Goal: Information Seeking & Learning: Learn about a topic

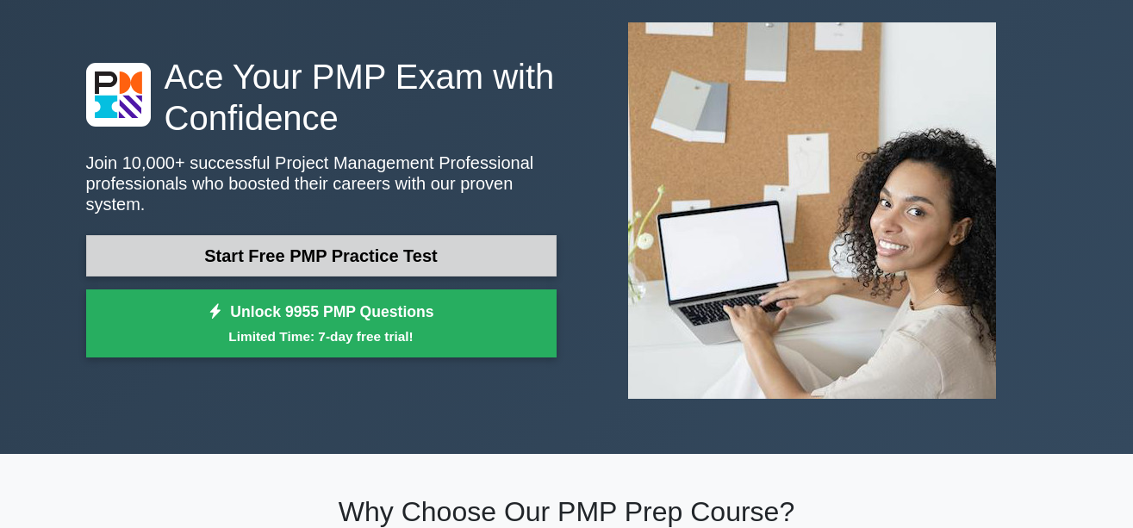
scroll to position [91, 0]
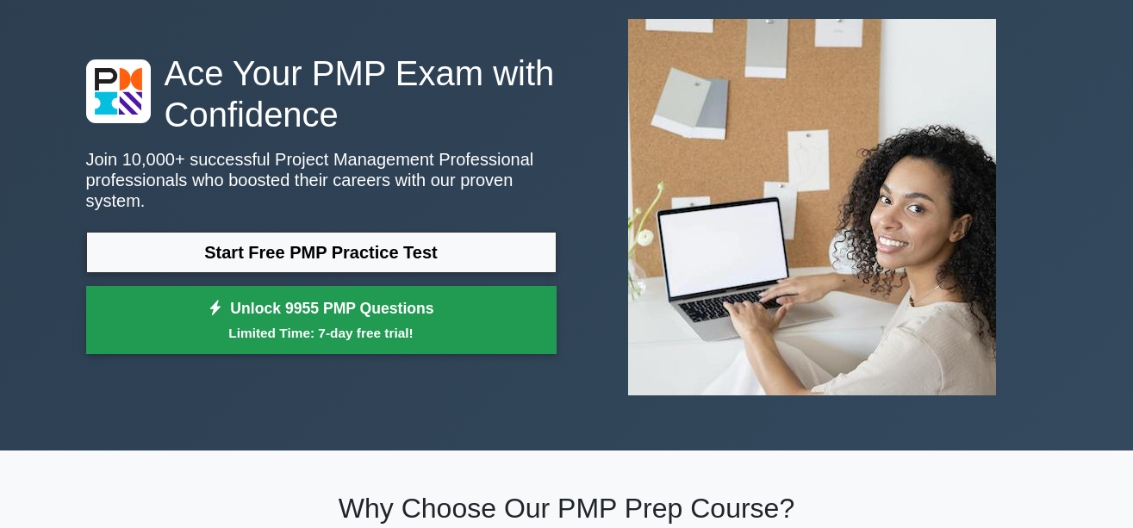
click at [357, 298] on link "Unlock 9955 PMP Questions Limited Time: 7-day free trial!" at bounding box center [321, 320] width 471 height 69
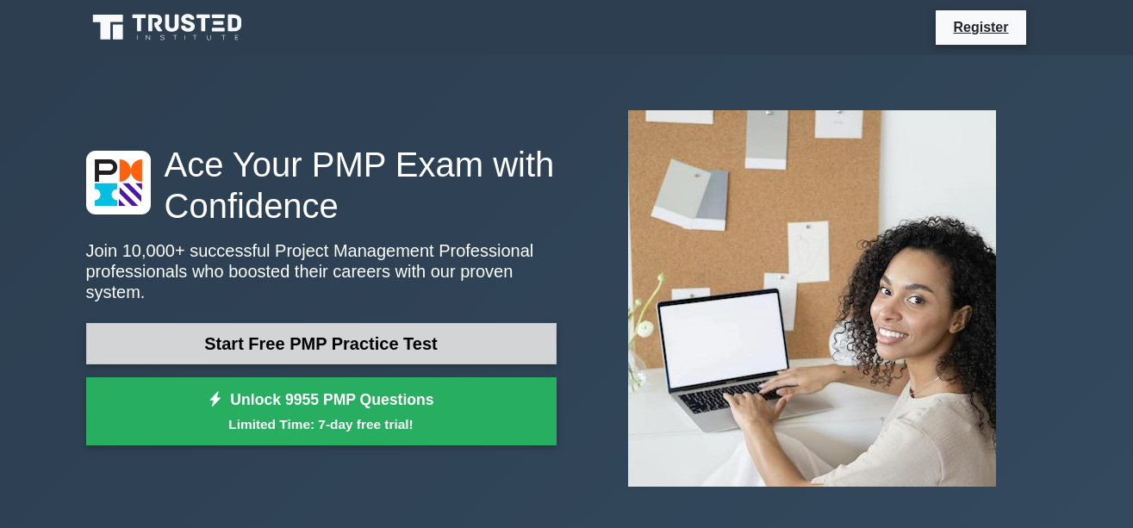
click at [315, 323] on link "Start Free PMP Practice Test" at bounding box center [321, 343] width 471 height 41
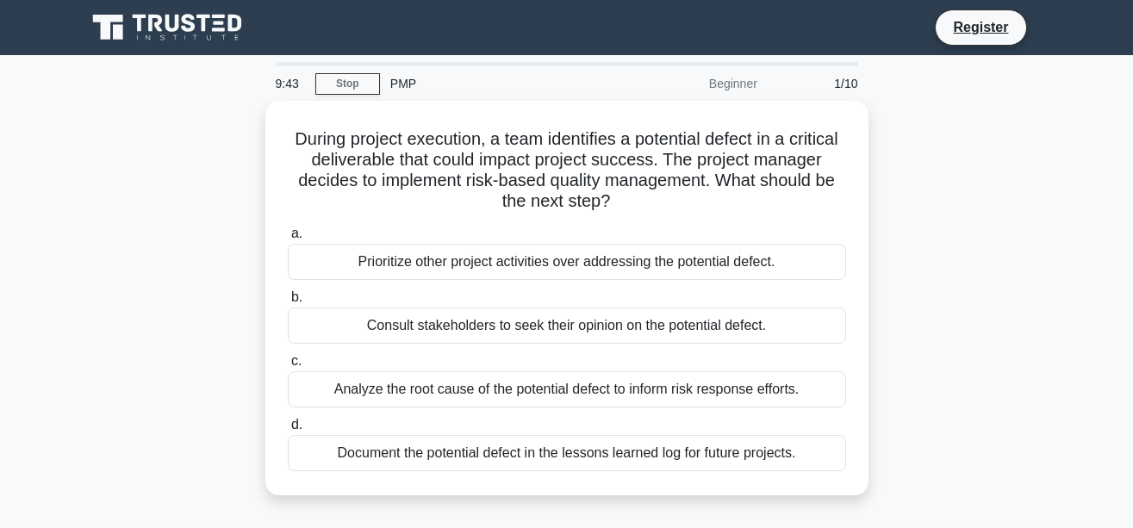
click at [726, 81] on div "Beginner" at bounding box center [692, 83] width 151 height 34
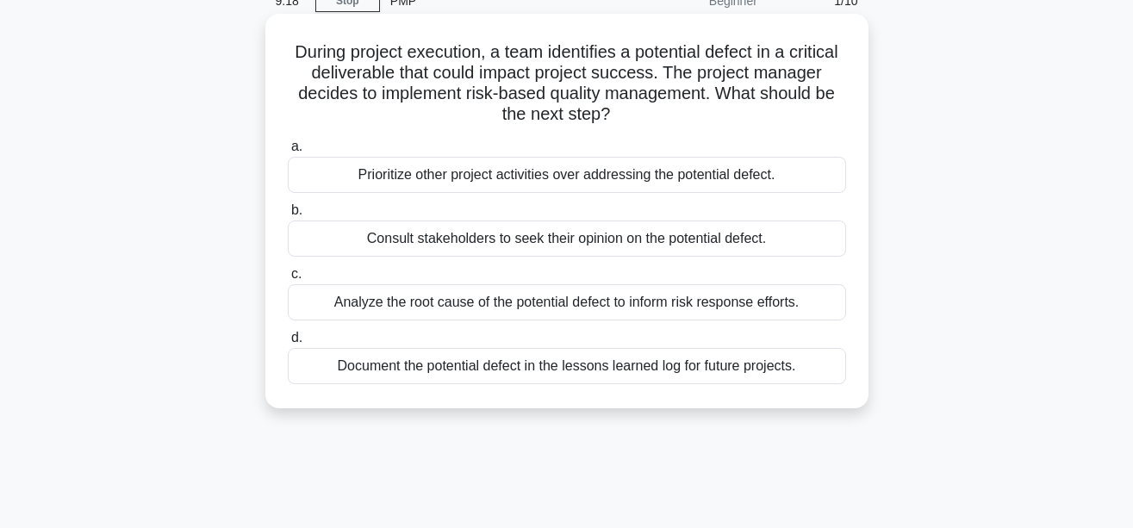
scroll to position [84, 0]
click at [298, 296] on div "Analyze the root cause of the potential defect to inform risk response efforts." at bounding box center [567, 302] width 558 height 36
click at [288, 279] on input "c. Analyze the root cause of the potential defect to inform risk response effor…" at bounding box center [288, 273] width 0 height 11
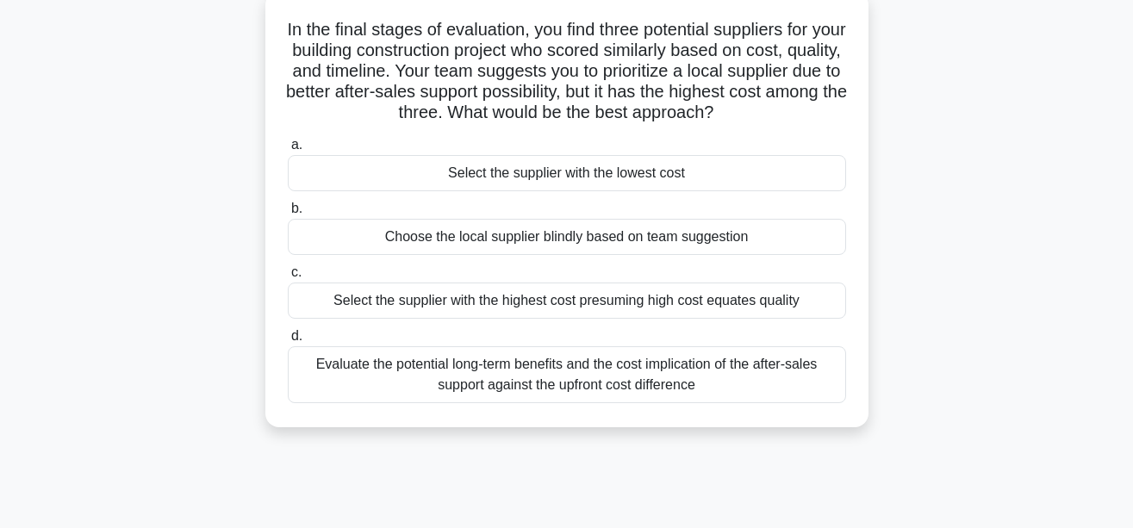
scroll to position [107, 0]
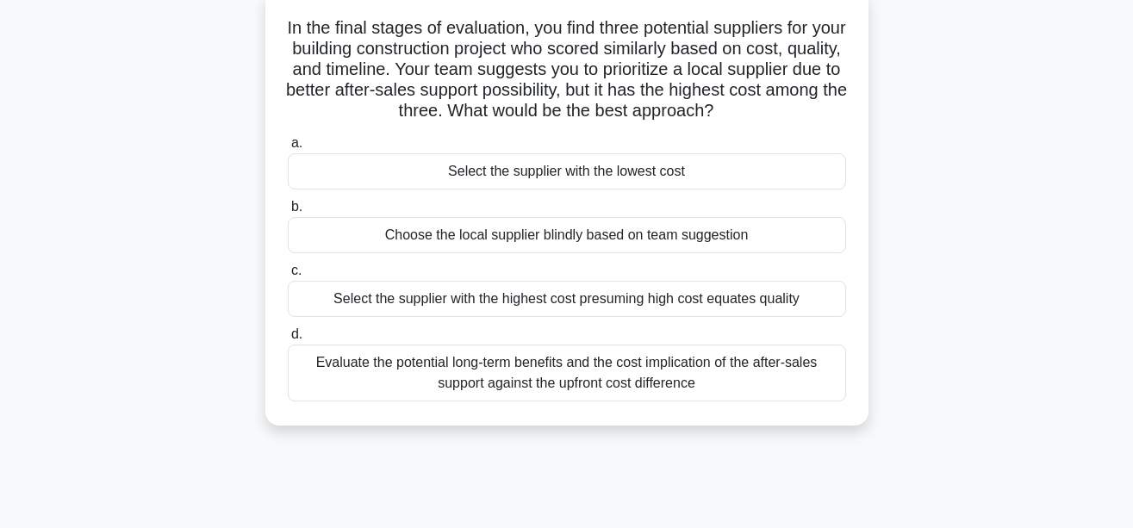
click at [323, 366] on div "Evaluate the potential long-term benefits and the cost implication of the after…" at bounding box center [567, 373] width 558 height 57
click at [288, 340] on input "d. Evaluate the potential long-term benefits and the cost implication of the af…" at bounding box center [288, 334] width 0 height 11
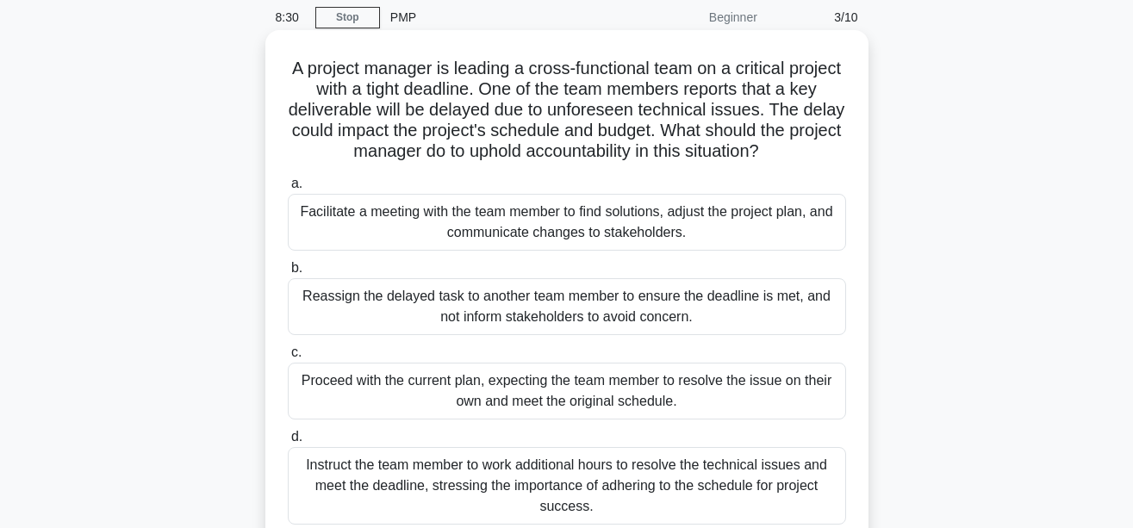
scroll to position [67, 0]
click at [297, 240] on div "Facilitate a meeting with the team member to find solutions, adjust the project…" at bounding box center [567, 221] width 558 height 57
click at [288, 189] on input "a. Facilitate a meeting with the team member to find solutions, adjust the proj…" at bounding box center [288, 183] width 0 height 11
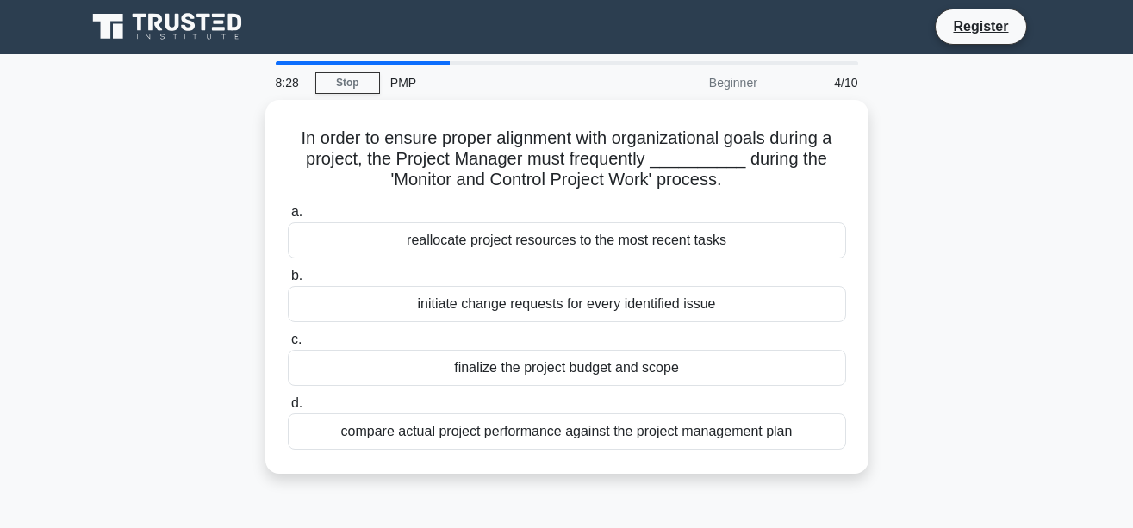
scroll to position [0, 0]
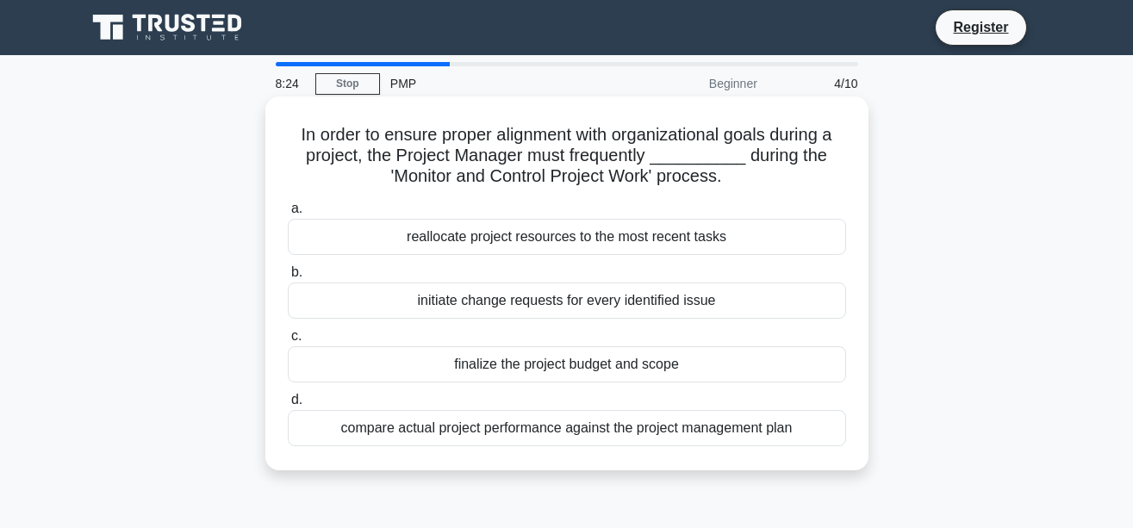
click at [325, 299] on div "initiate change requests for every identified issue" at bounding box center [567, 301] width 558 height 36
click at [288, 278] on input "b. initiate change requests for every identified issue" at bounding box center [288, 272] width 0 height 11
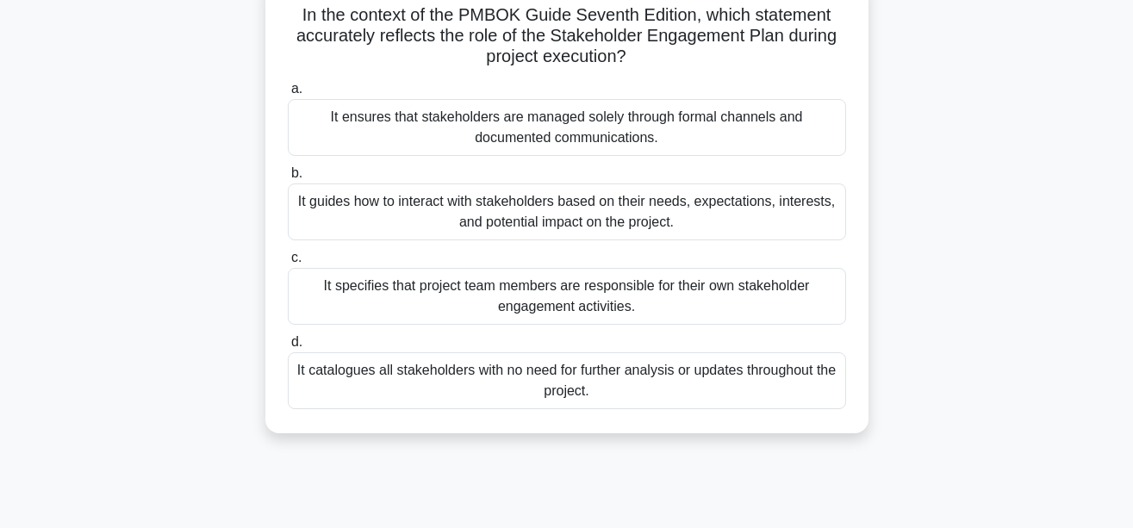
scroll to position [122, 0]
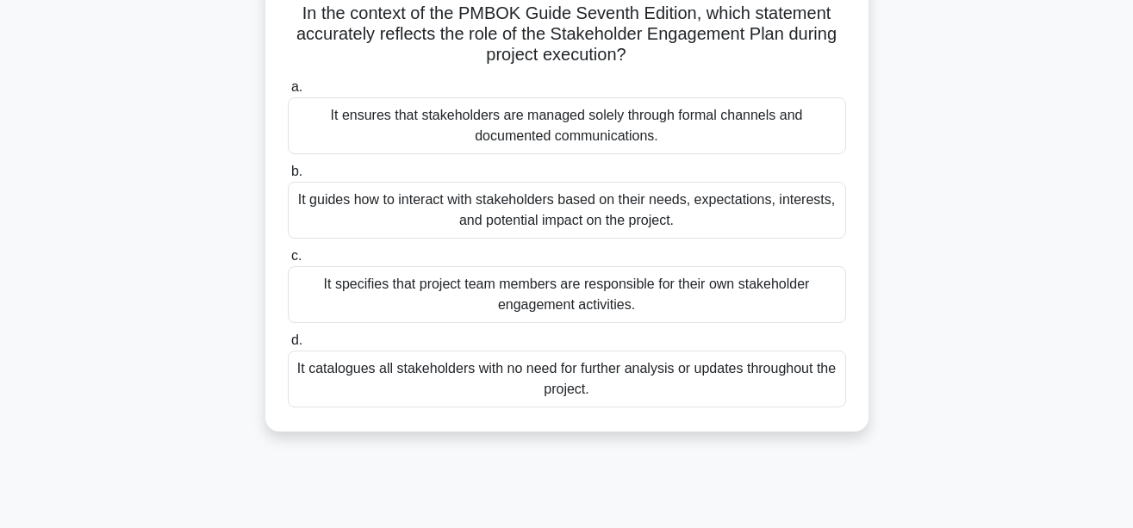
click at [322, 289] on div "It specifies that project team members are responsible for their own stakeholde…" at bounding box center [567, 294] width 558 height 57
click at [288, 262] on input "c. It specifies that project team members are responsible for their own stakeho…" at bounding box center [288, 256] width 0 height 11
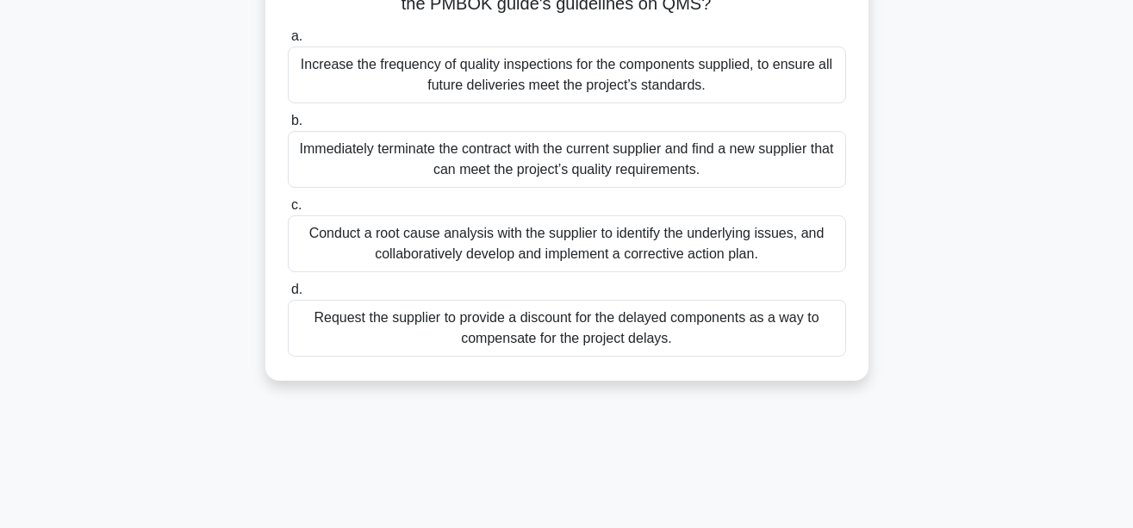
scroll to position [402, 0]
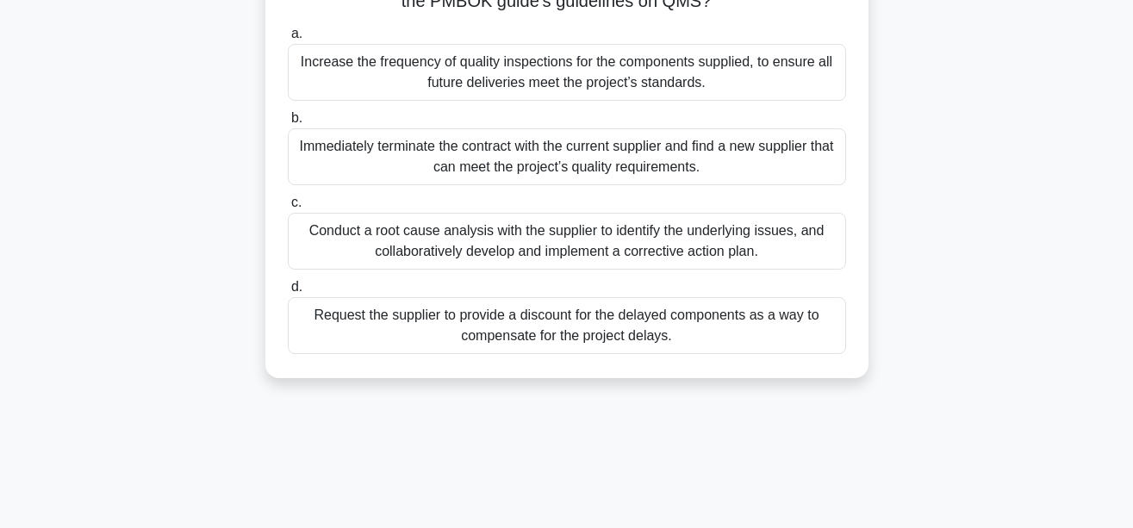
click at [337, 352] on div "Request the supplier to provide a discount for the delayed components as a way …" at bounding box center [567, 325] width 558 height 57
click at [288, 293] on input "d. Request the supplier to provide a discount for the delayed components as a w…" at bounding box center [288, 287] width 0 height 11
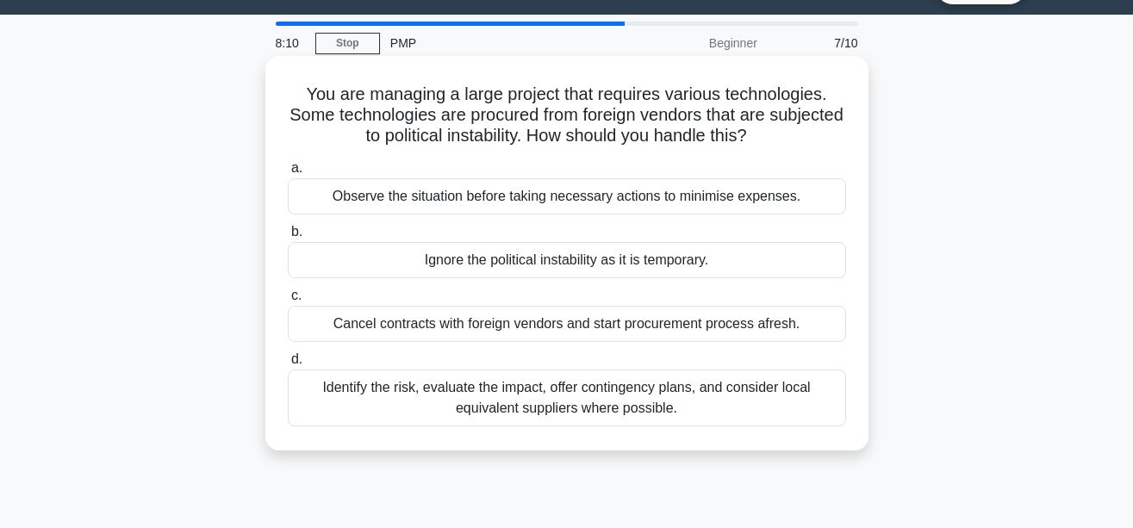
scroll to position [41, 0]
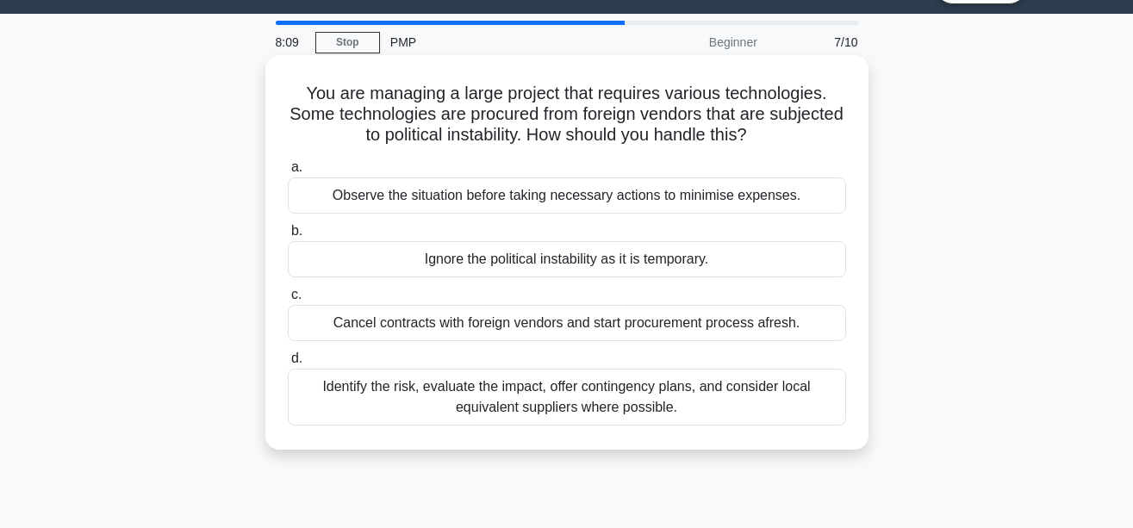
click at [305, 191] on div "Observe the situation before taking necessary actions to minimise expenses." at bounding box center [567, 196] width 558 height 36
click at [288, 173] on input "a. Observe the situation before taking necessary actions to minimise expenses." at bounding box center [288, 167] width 0 height 11
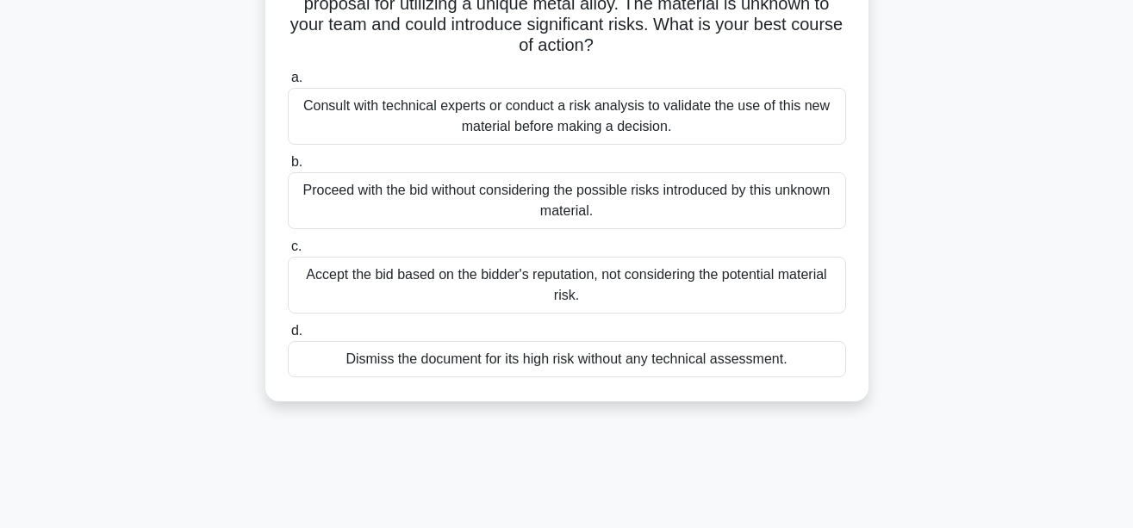
scroll to position [153, 0]
click at [323, 354] on div "Dismiss the document for its high risk without any technical assessment." at bounding box center [567, 358] width 558 height 36
click at [288, 336] on input "d. Dismiss the document for its high risk without any technical assessment." at bounding box center [288, 330] width 0 height 11
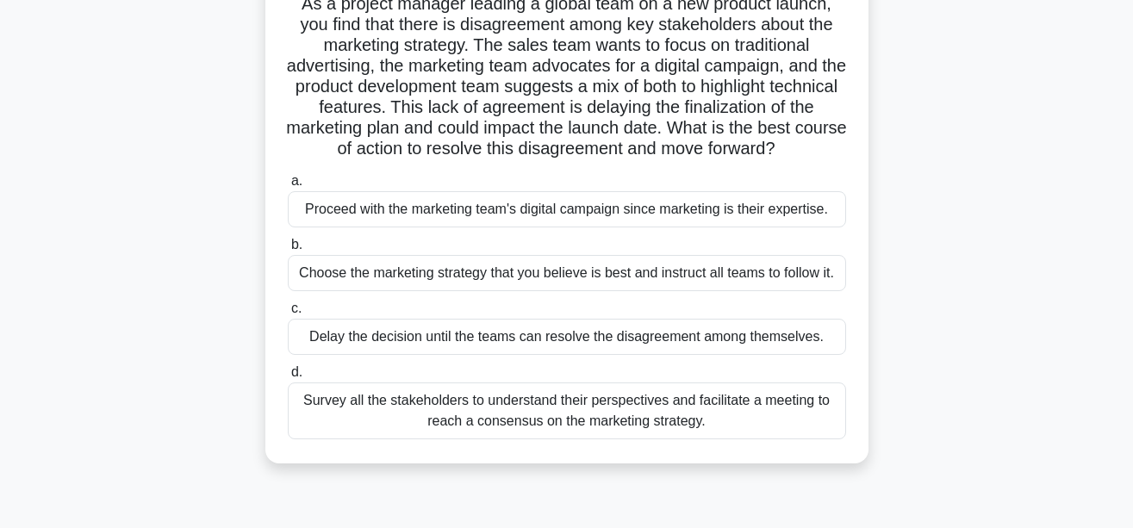
scroll to position [132, 0]
click at [320, 278] on div "Choose the marketing strategy that you believe is best and instruct all teams t…" at bounding box center [567, 272] width 558 height 36
click at [288, 250] on input "b. Choose the marketing strategy that you believe is best and instruct all team…" at bounding box center [288, 244] width 0 height 11
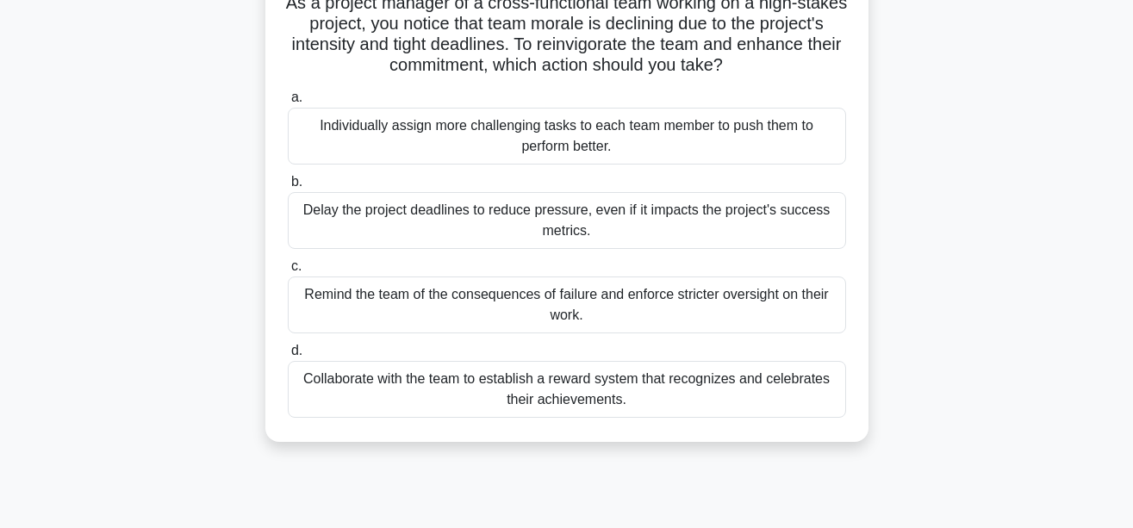
scroll to position [0, 0]
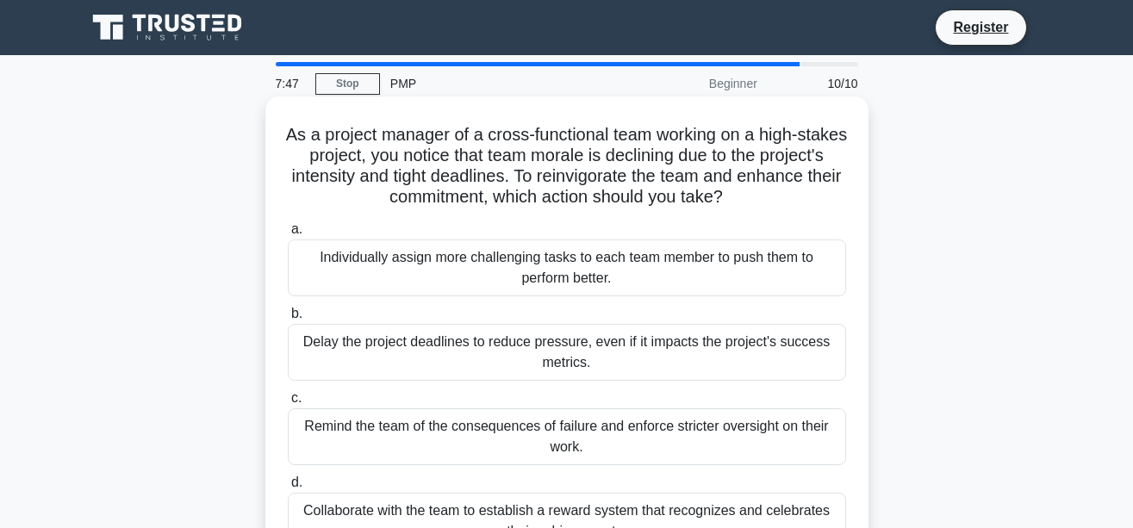
click at [324, 259] on div "Individually assign more challenging tasks to each team member to push them to …" at bounding box center [567, 268] width 558 height 57
click at [288, 235] on input "a. Individually assign more challenging tasks to each team member to push them …" at bounding box center [288, 229] width 0 height 11
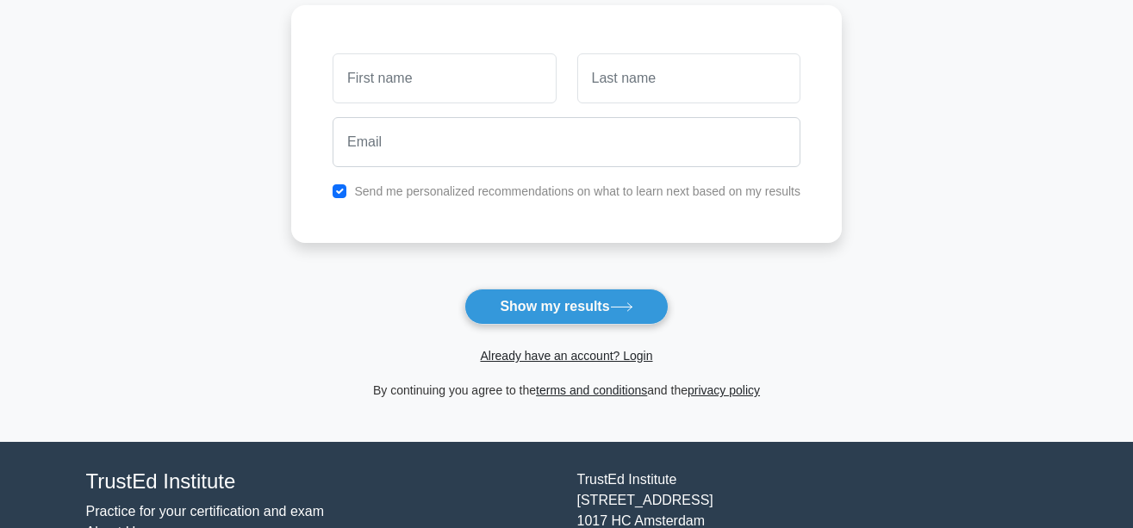
scroll to position [234, 0]
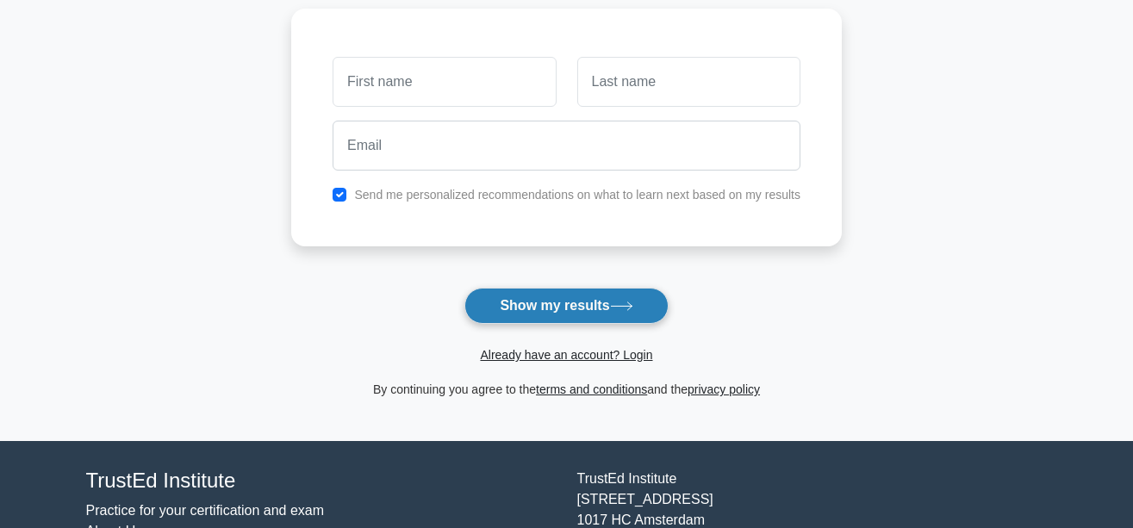
click at [601, 310] on button "Show my results" at bounding box center [566, 306] width 203 height 36
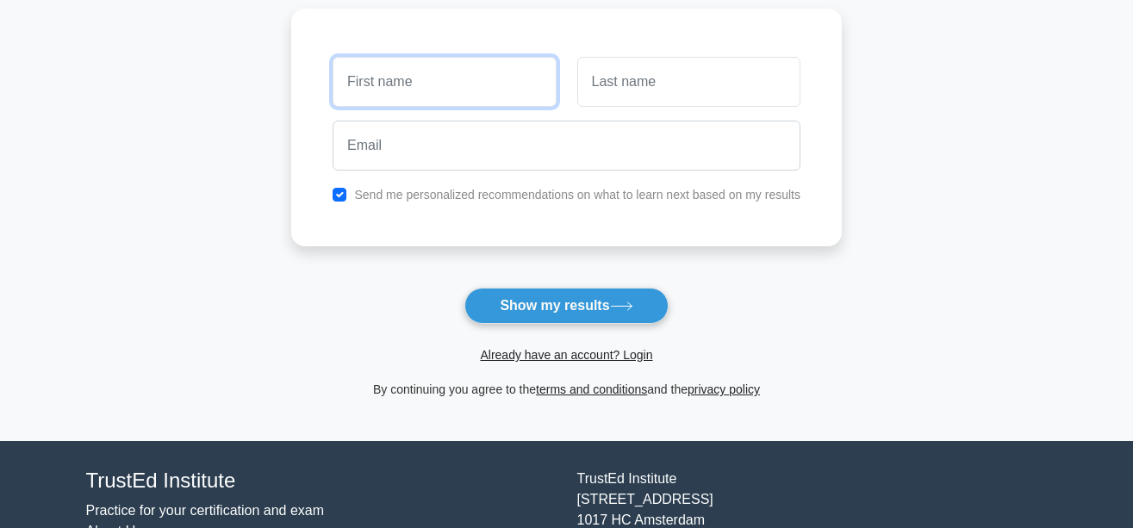
scroll to position [0, 0]
